Goal: Check status: Check status

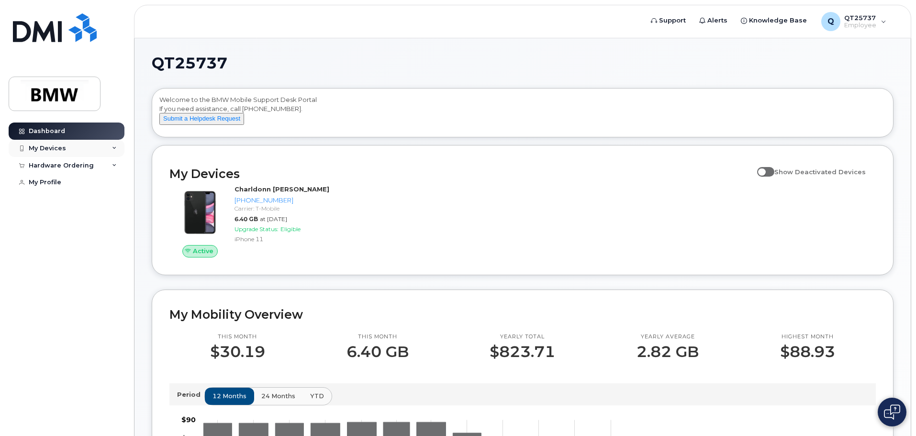
click at [53, 148] on div "My Devices" at bounding box center [47, 148] width 37 height 8
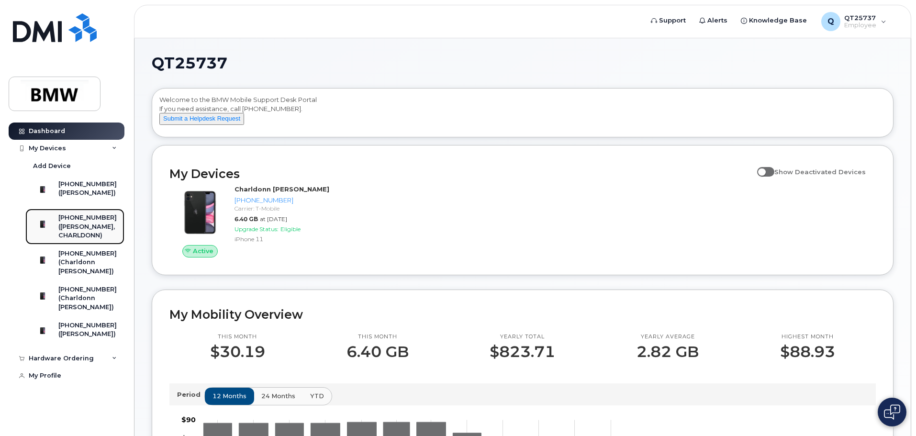
click at [87, 229] on div "([PERSON_NAME], CHARLDONN)" at bounding box center [87, 231] width 58 height 18
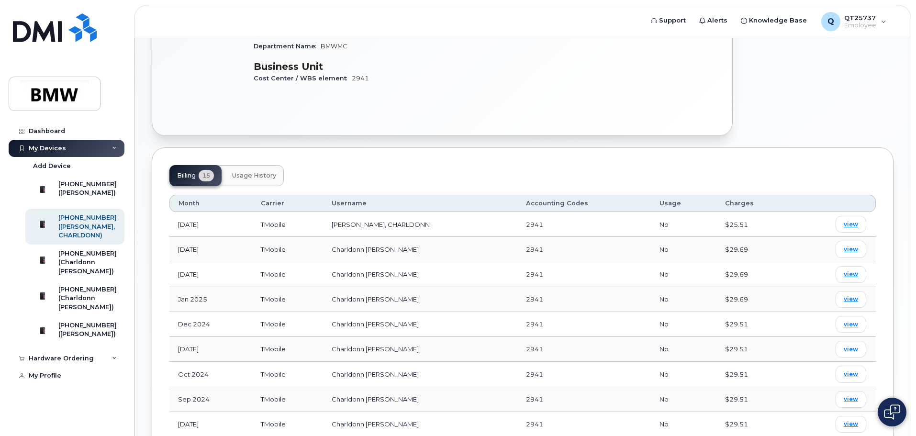
scroll to position [287, 0]
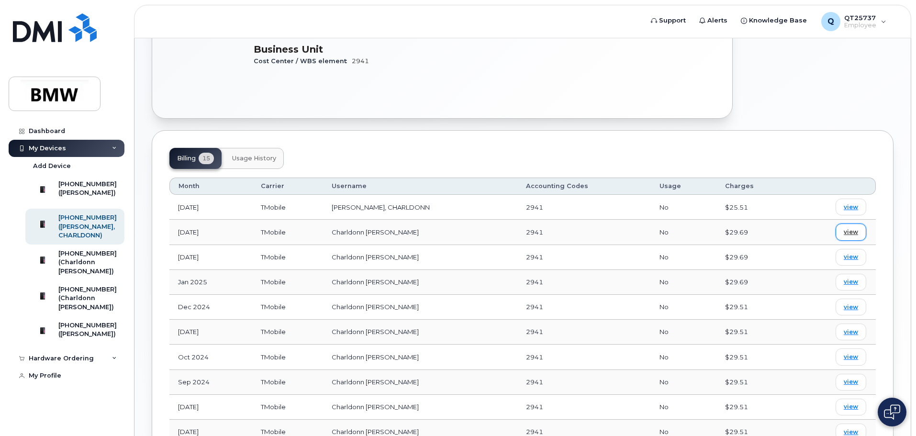
click at [850, 232] on span "view" at bounding box center [850, 232] width 14 height 9
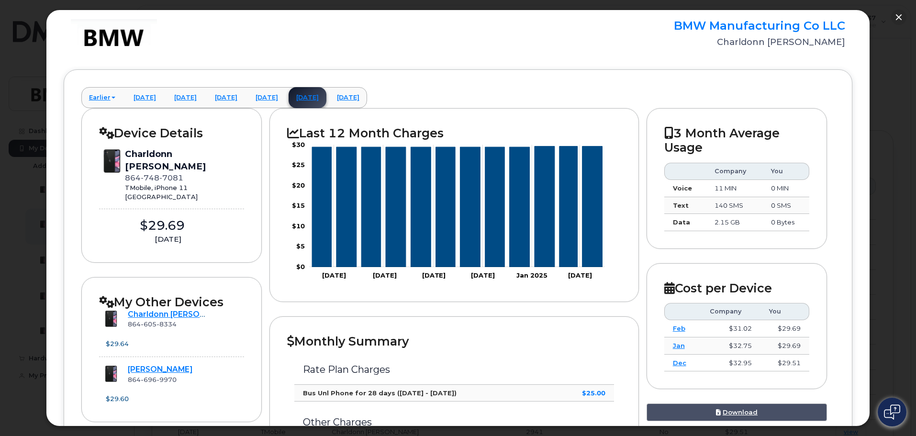
scroll to position [0, 0]
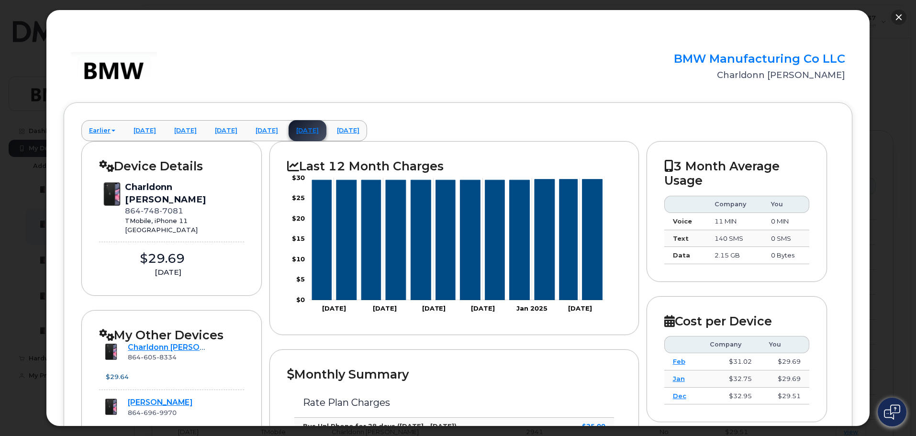
click at [894, 15] on button "button" at bounding box center [898, 17] width 15 height 15
